Goal: Use online tool/utility: Utilize a website feature to perform a specific function

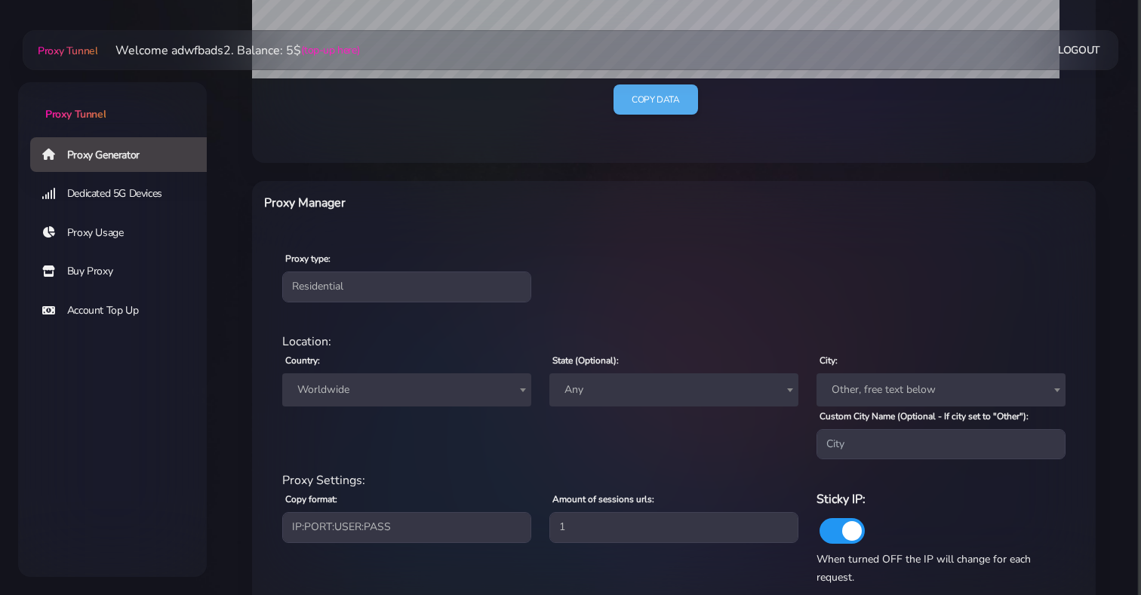
scroll to position [517, 0]
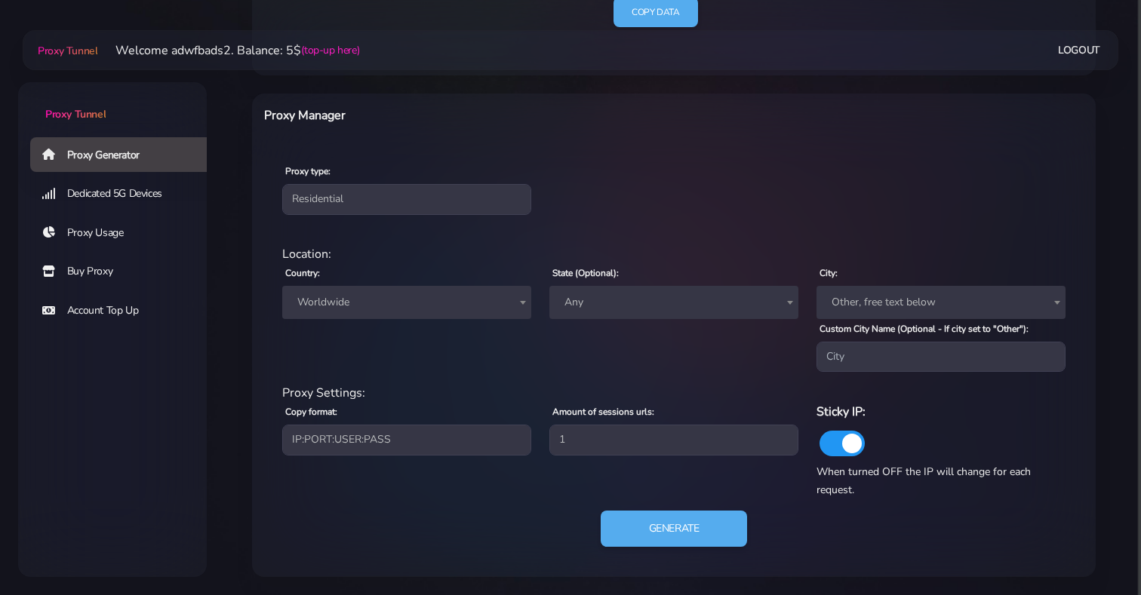
click at [428, 295] on span "Worldwide" at bounding box center [406, 302] width 231 height 21
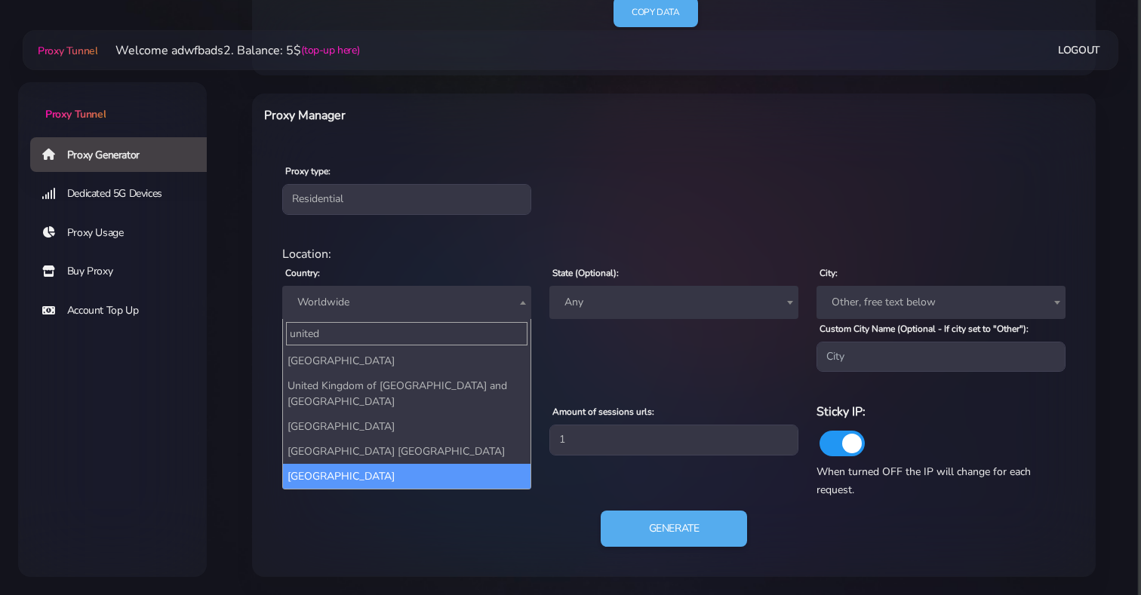
type input "united"
select select "US"
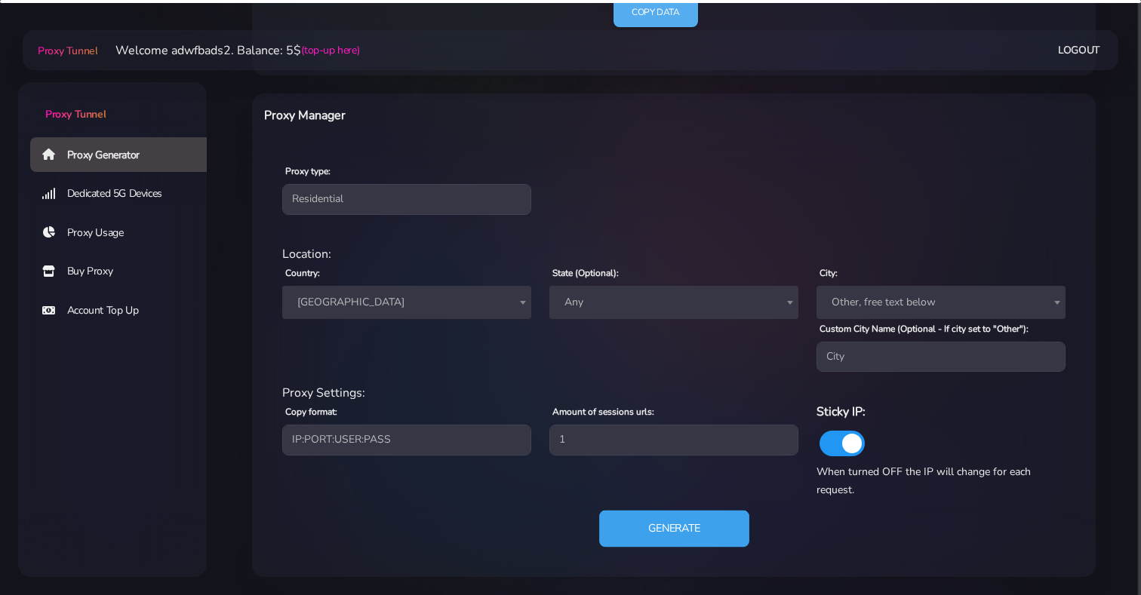
click at [660, 515] on button "Generate" at bounding box center [674, 529] width 150 height 37
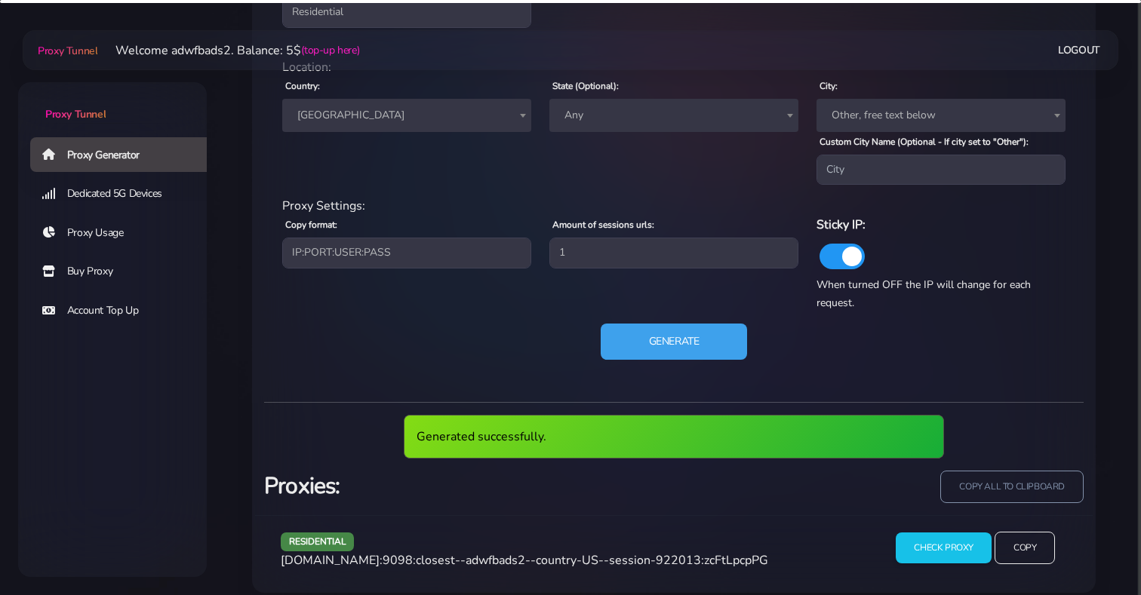
scroll to position [719, 0]
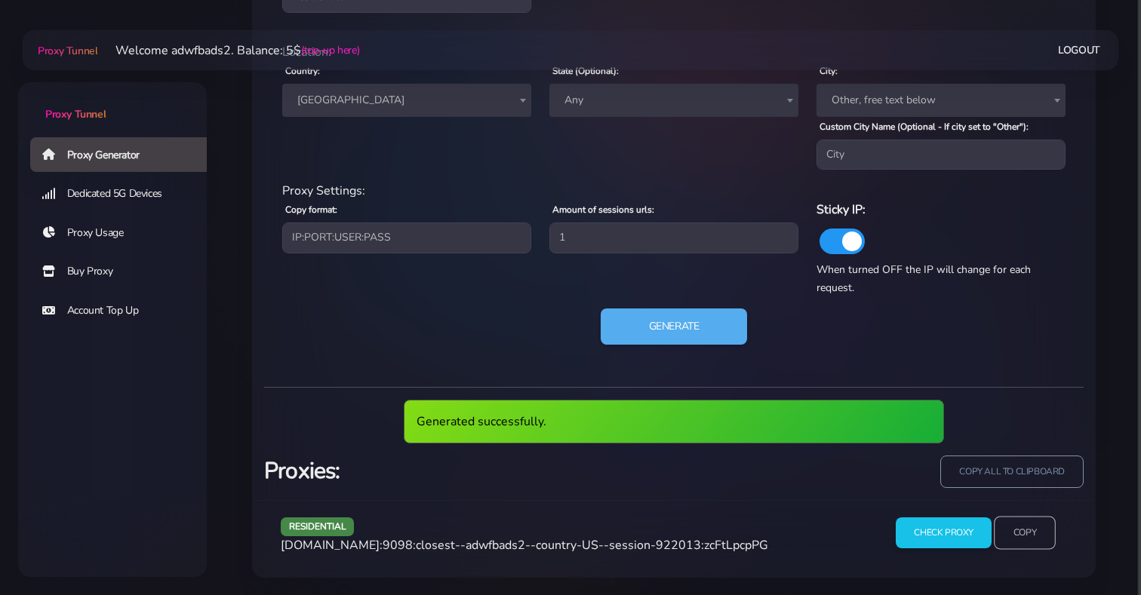
click at [1030, 535] on input "Copy" at bounding box center [1025, 533] width 62 height 33
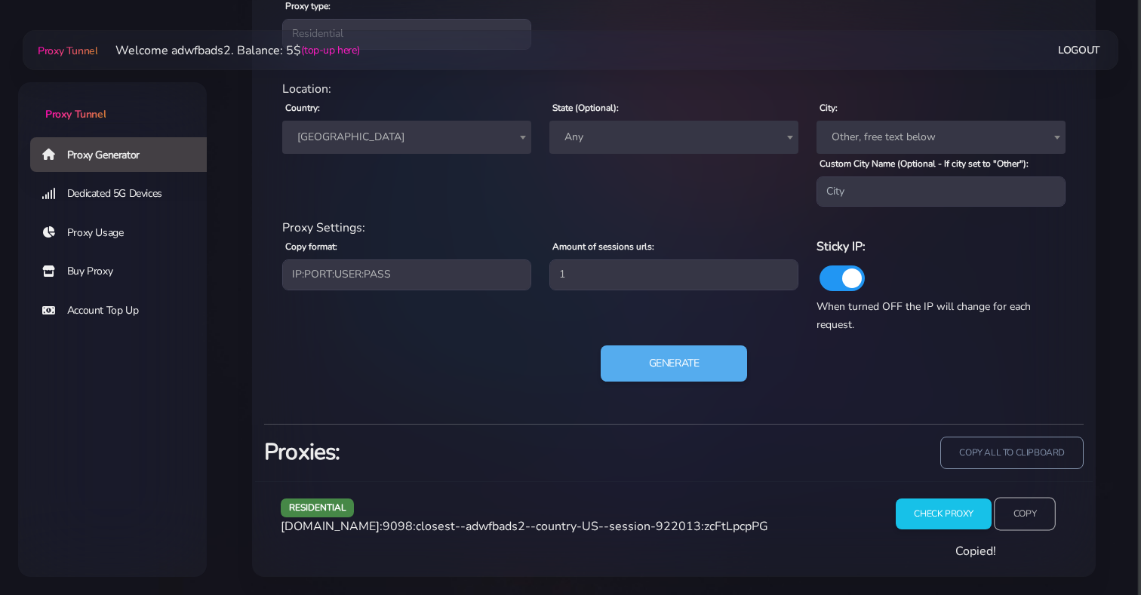
scroll to position [682, 0]
click at [940, 517] on input "Check Proxy" at bounding box center [943, 516] width 97 height 32
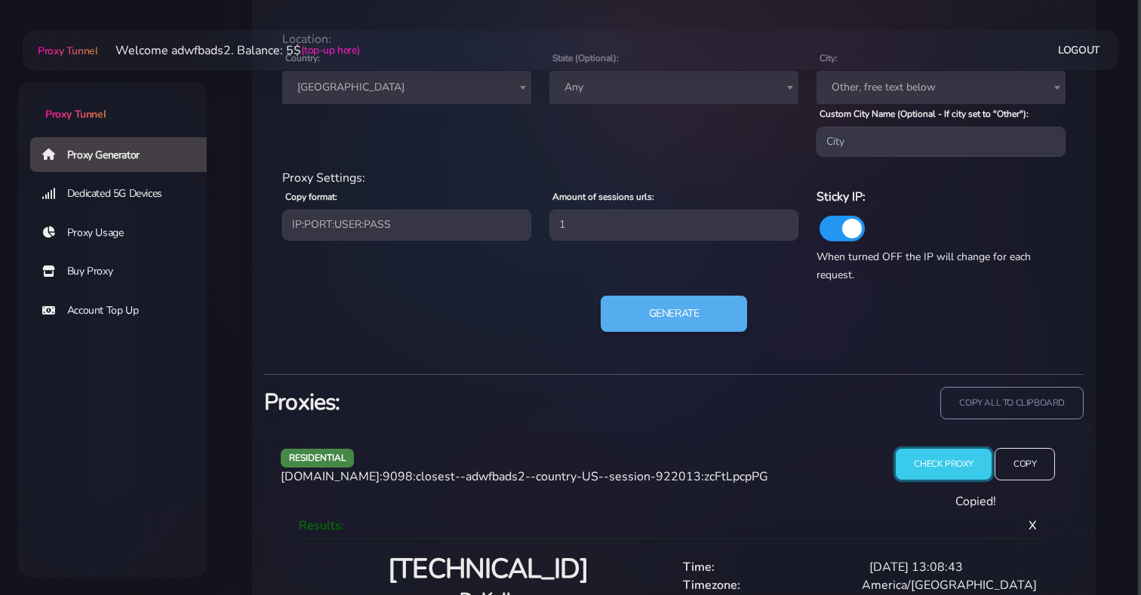
scroll to position [733, 0]
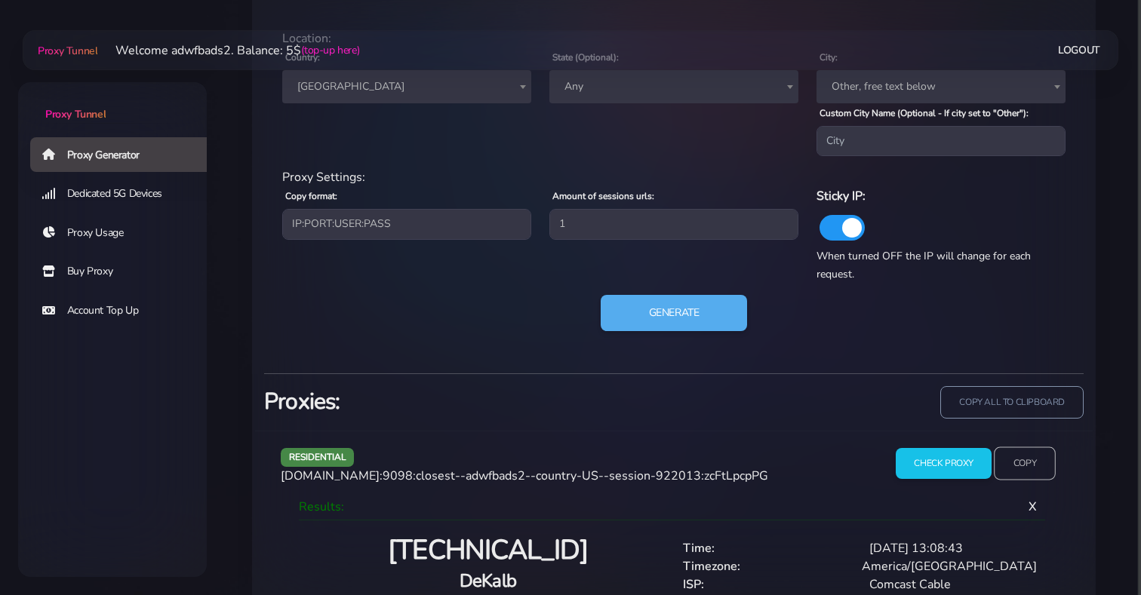
click at [1022, 457] on input "Copy" at bounding box center [1025, 464] width 62 height 33
